Goal: Task Accomplishment & Management: Use online tool/utility

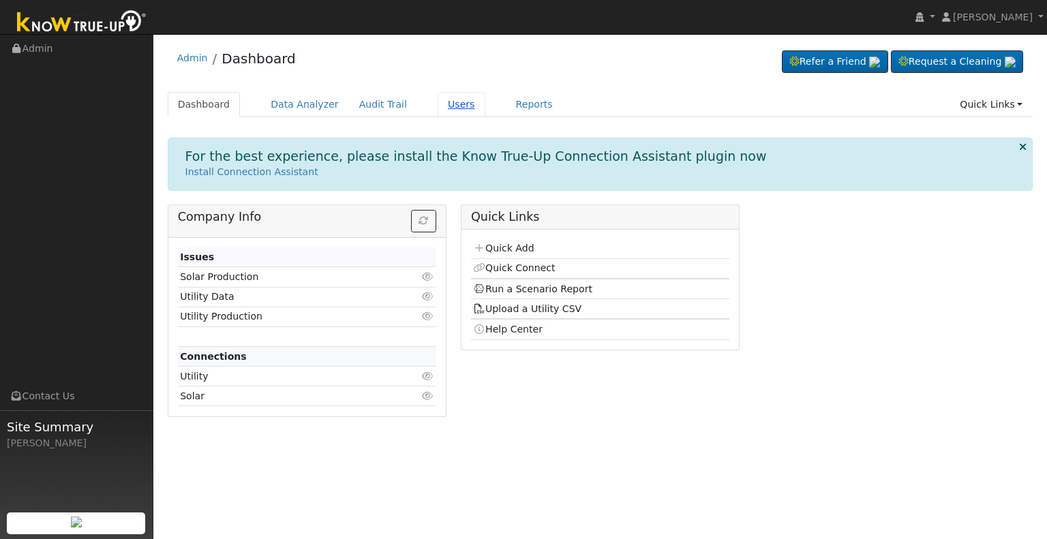
click at [452, 98] on link "Users" at bounding box center [461, 104] width 48 height 25
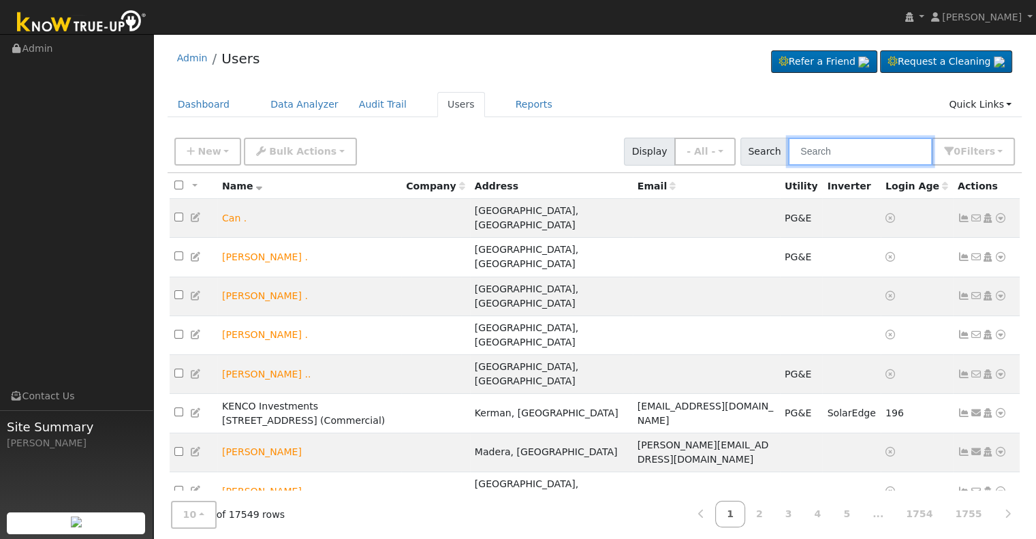
click at [828, 153] on input "text" at bounding box center [860, 152] width 144 height 28
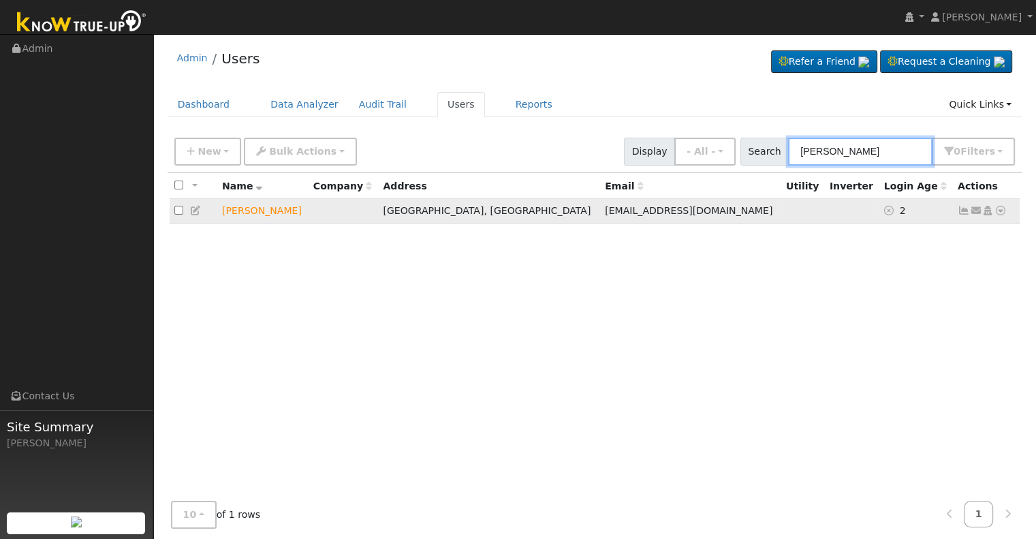
type input "michael garrett"
click at [1000, 211] on icon at bounding box center [1001, 211] width 12 height 10
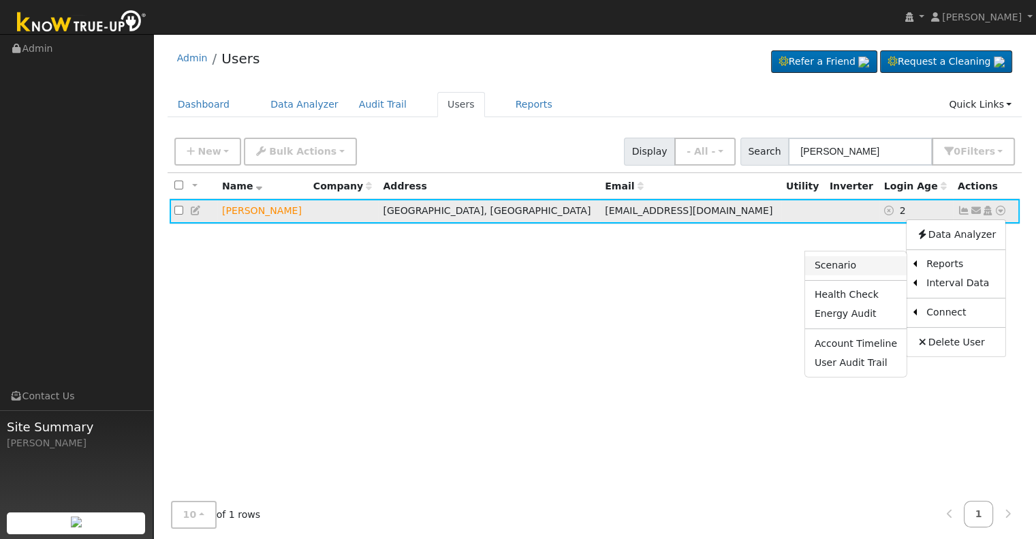
click at [871, 262] on link "Scenario" at bounding box center [856, 265] width 102 height 19
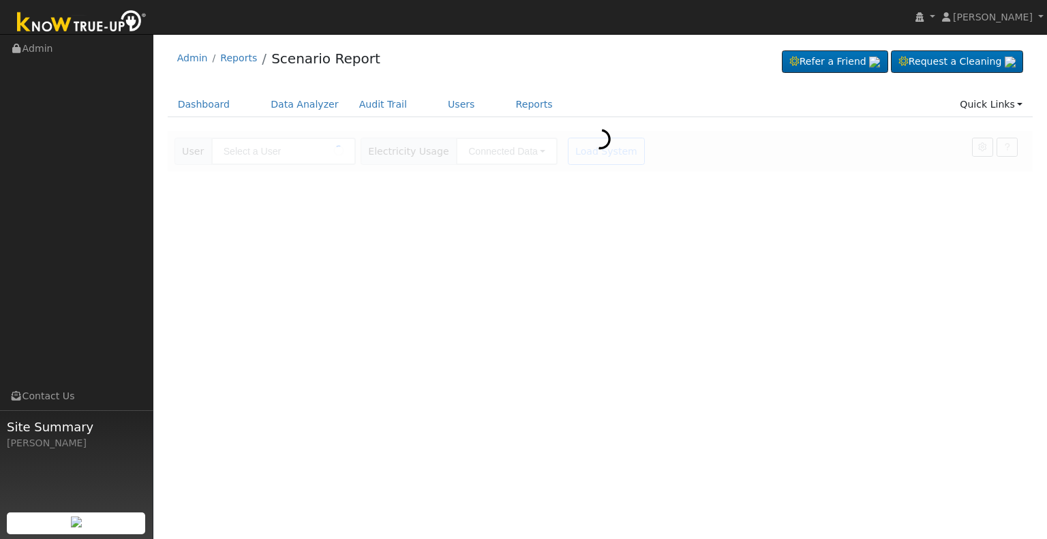
type input "[PERSON_NAME]"
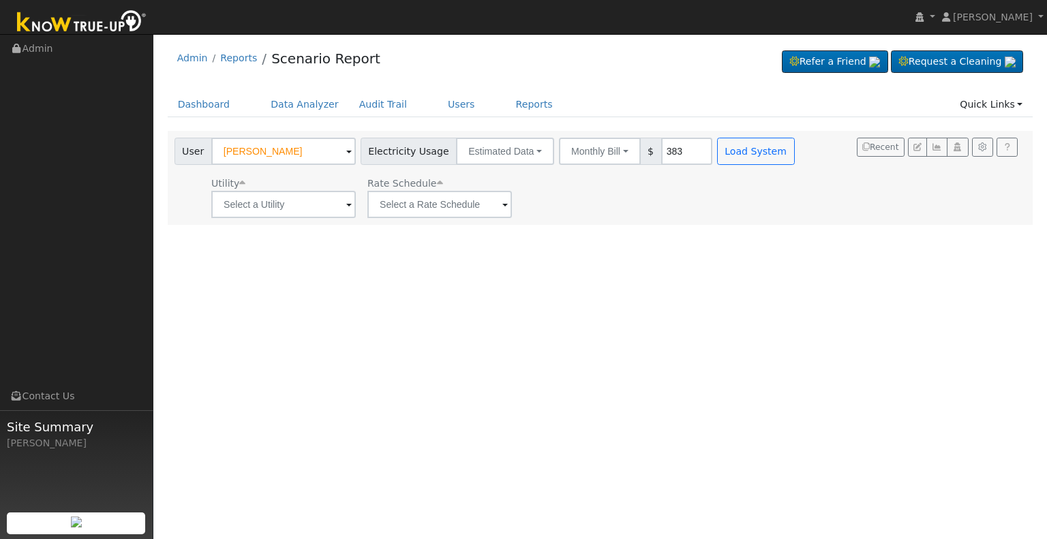
click at [348, 204] on span at bounding box center [348, 206] width 5 height 16
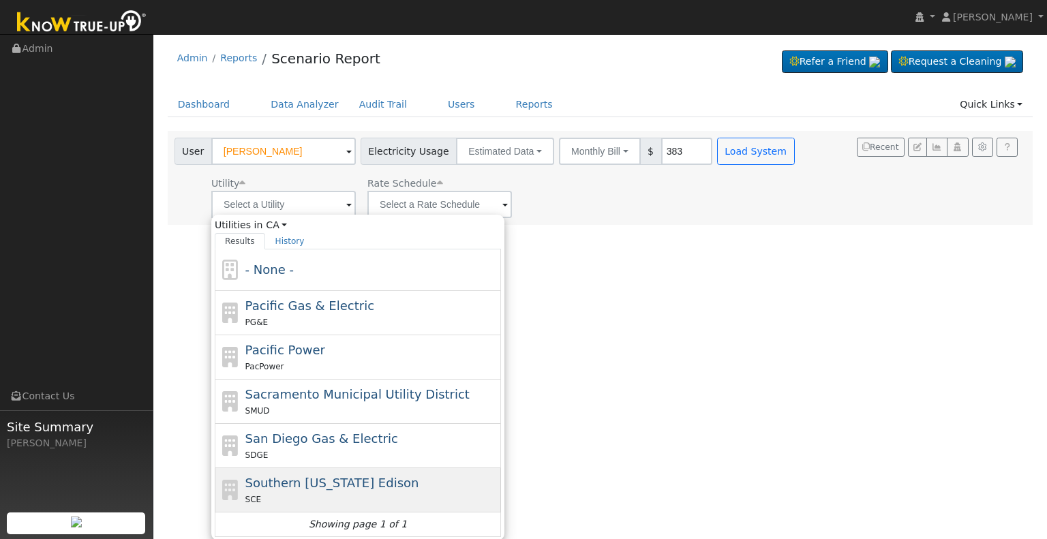
click at [313, 488] on span "Southern California Edison" at bounding box center [332, 483] width 174 height 14
type input "Southern California Edison"
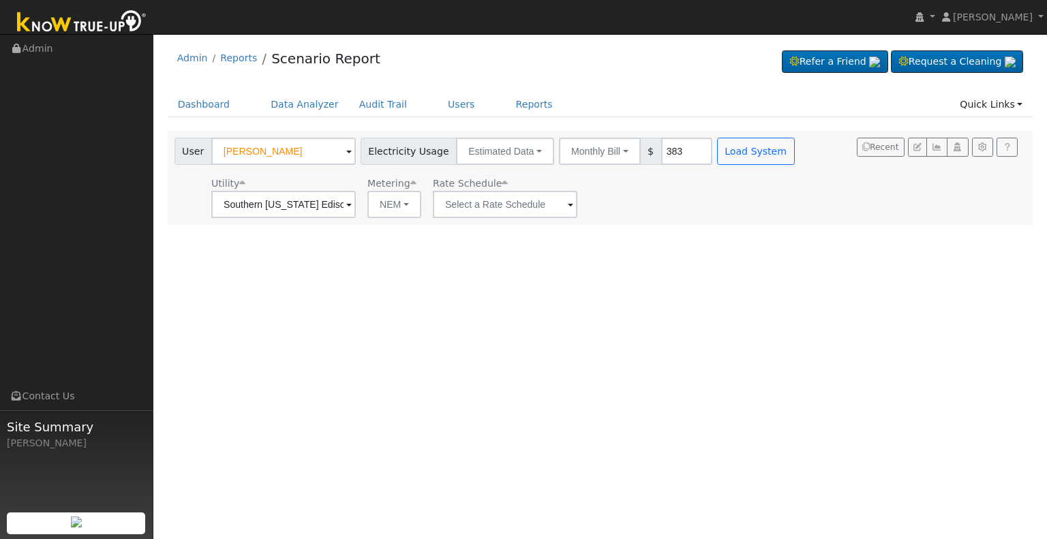
click at [352, 203] on span at bounding box center [348, 206] width 5 height 16
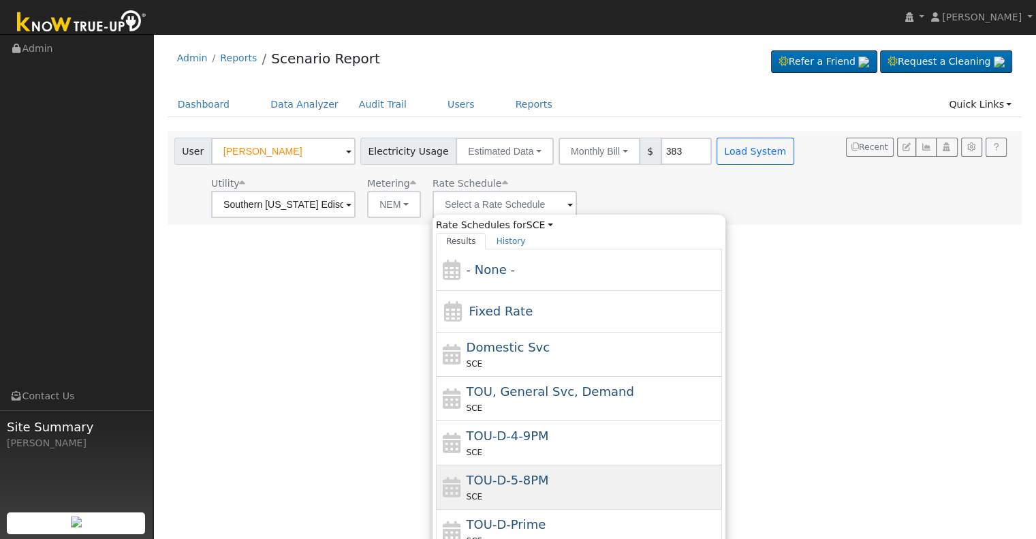
click at [500, 487] on div "TOU-D-5-8PM SCE" at bounding box center [593, 487] width 253 height 33
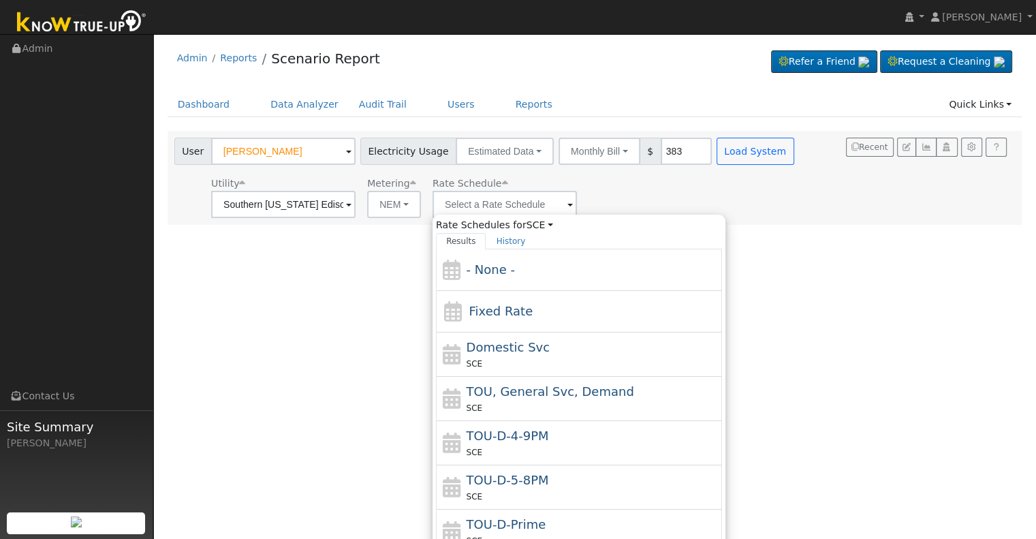
type input "TOU-D-5-8PM"
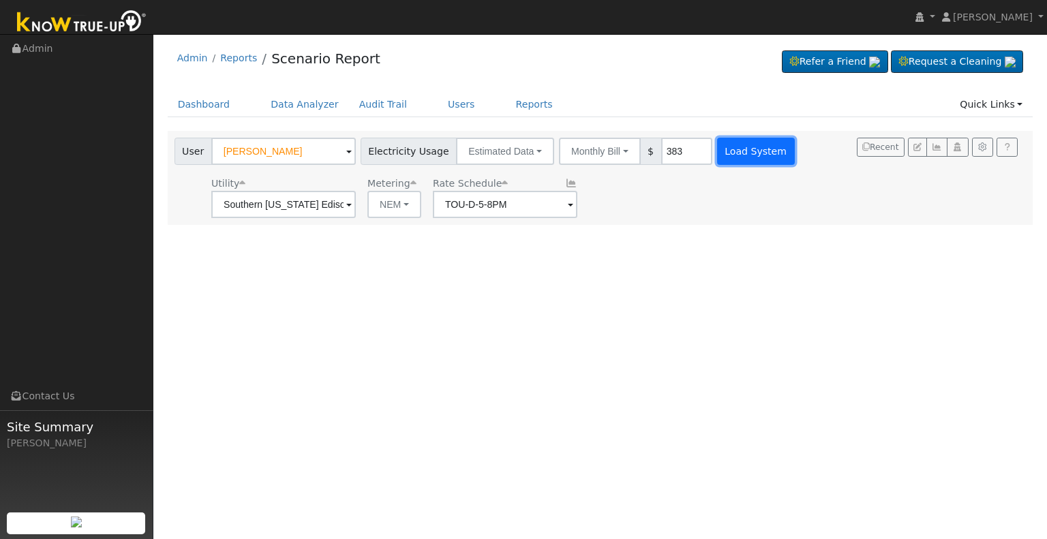
click at [748, 143] on button "Load System" at bounding box center [756, 151] width 78 height 27
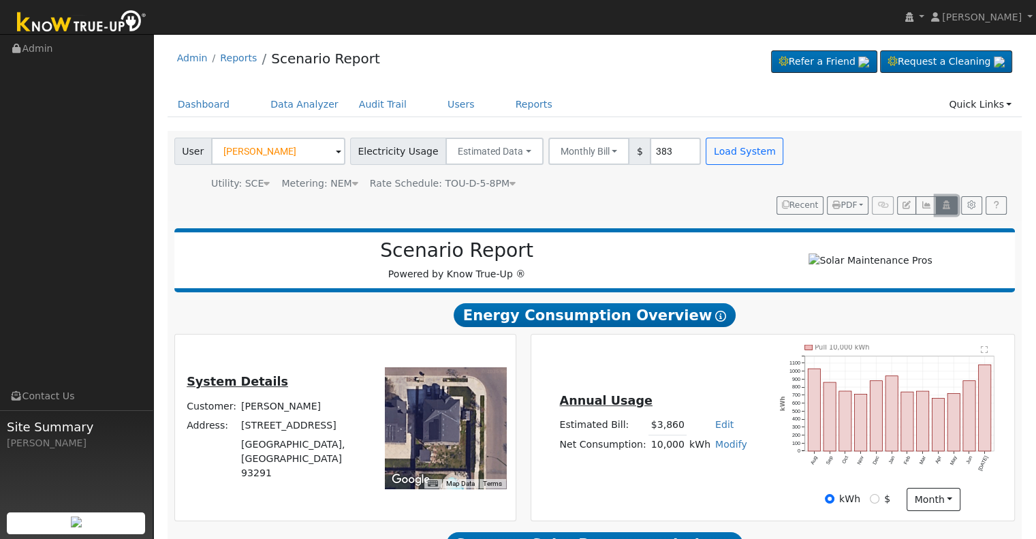
click at [948, 201] on icon "button" at bounding box center [947, 205] width 10 height 8
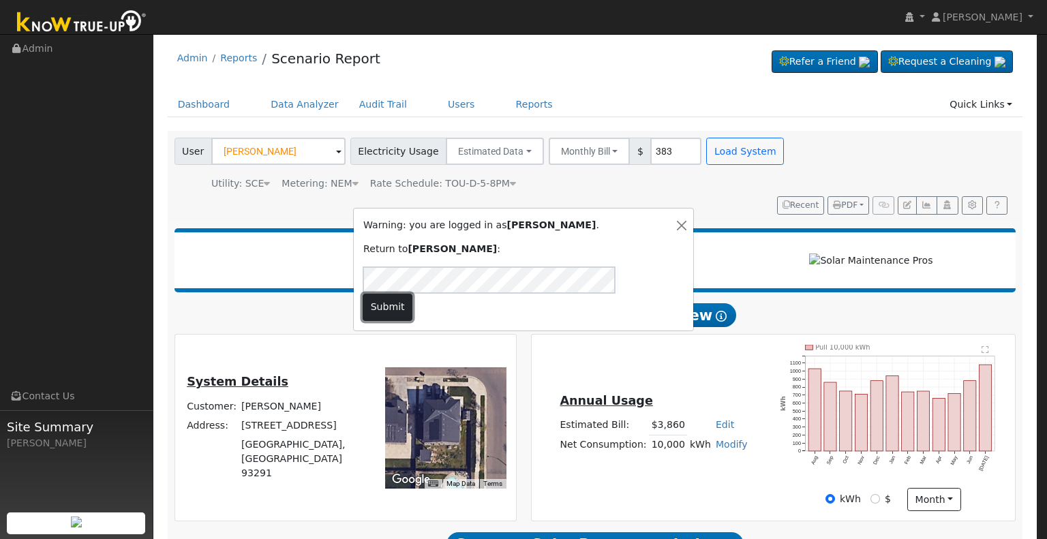
click at [412, 294] on button "Submit" at bounding box center [388, 307] width 50 height 27
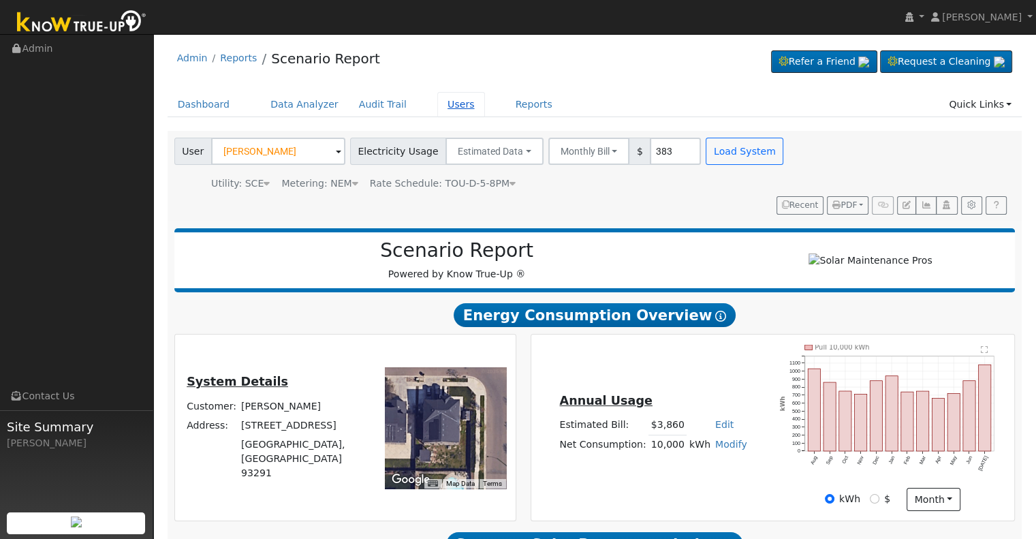
click at [444, 102] on link "Users" at bounding box center [461, 104] width 48 height 25
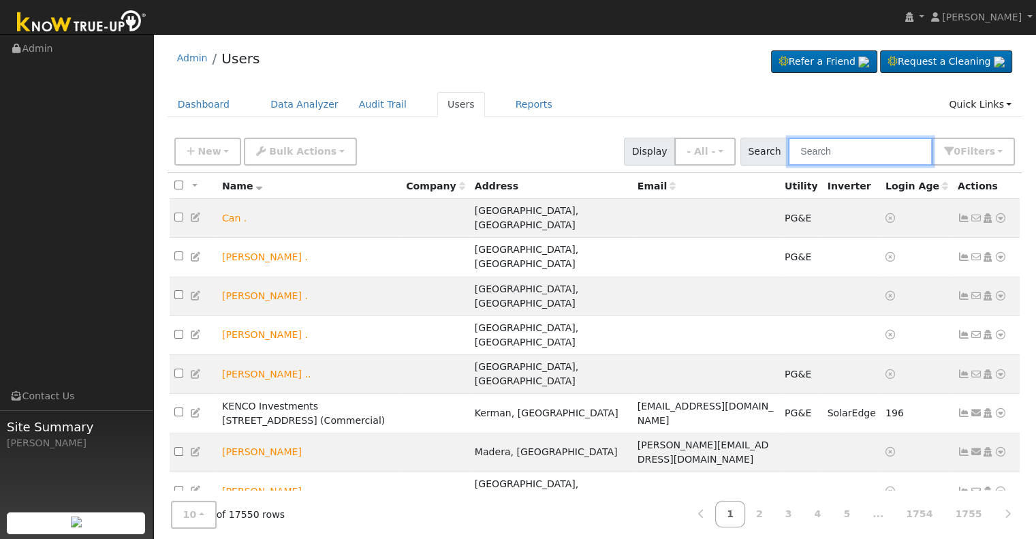
click at [826, 149] on input "text" at bounding box center [860, 152] width 144 height 28
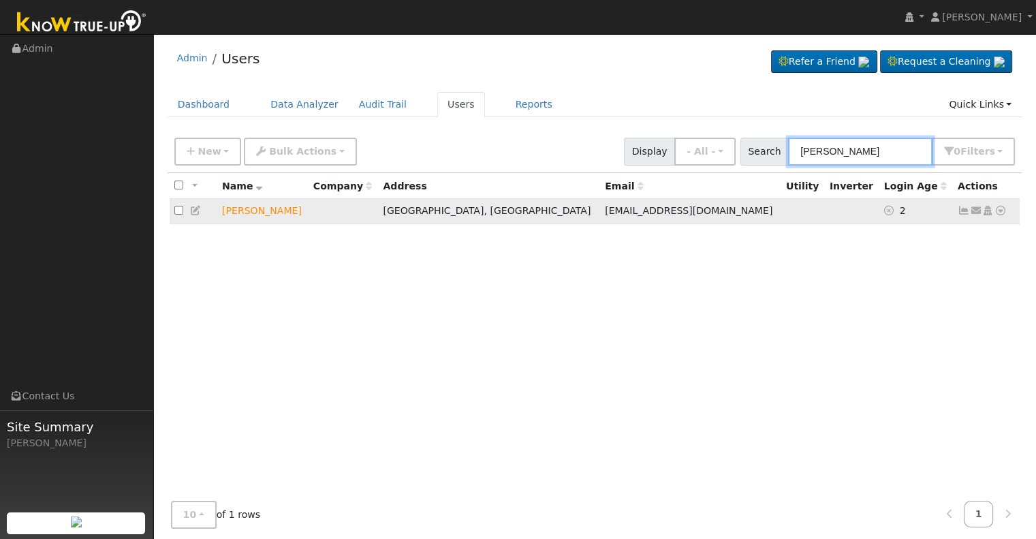
type input "michael garrett"
click at [991, 211] on icon at bounding box center [988, 211] width 12 height 10
